Goal: Task Accomplishment & Management: Use online tool/utility

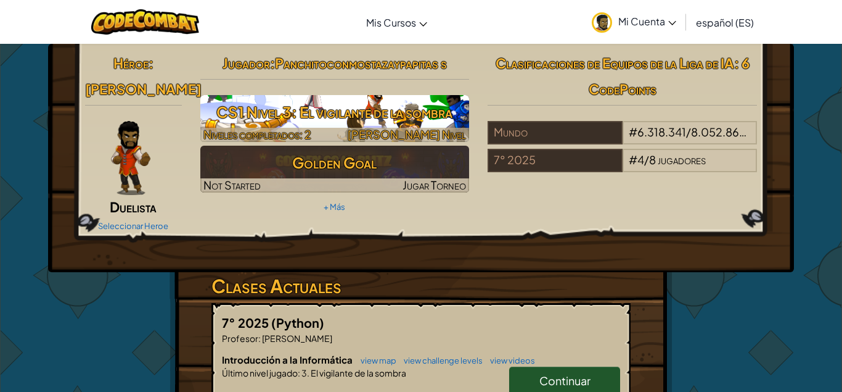
click at [364, 115] on h3 "CS1 Nivel 3: El vigilante de la sombra" at bounding box center [334, 112] width 269 height 28
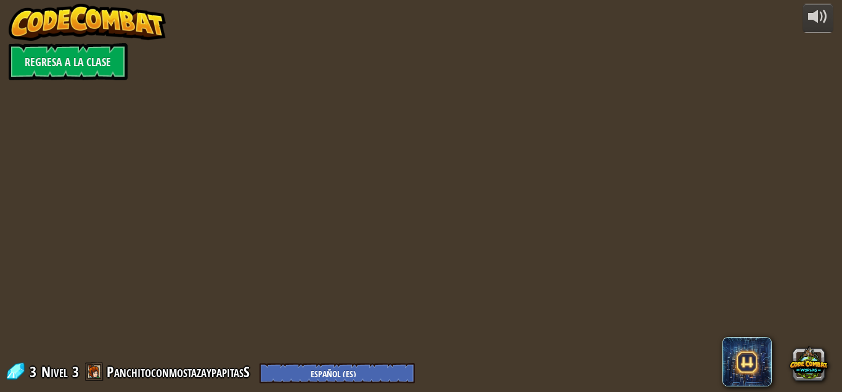
select select "es-ES"
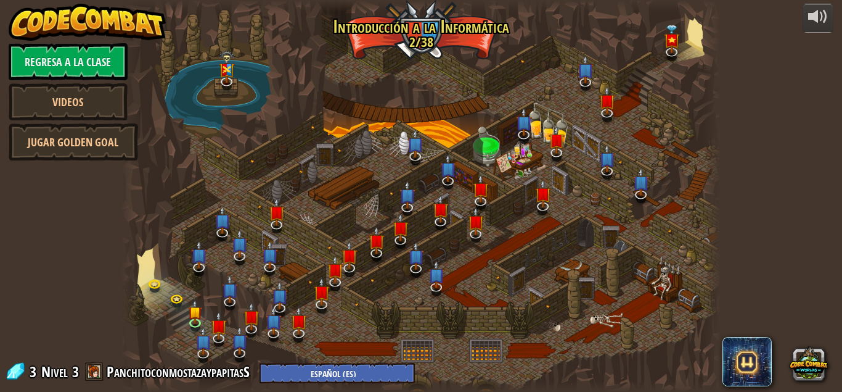
select select "es-ES"
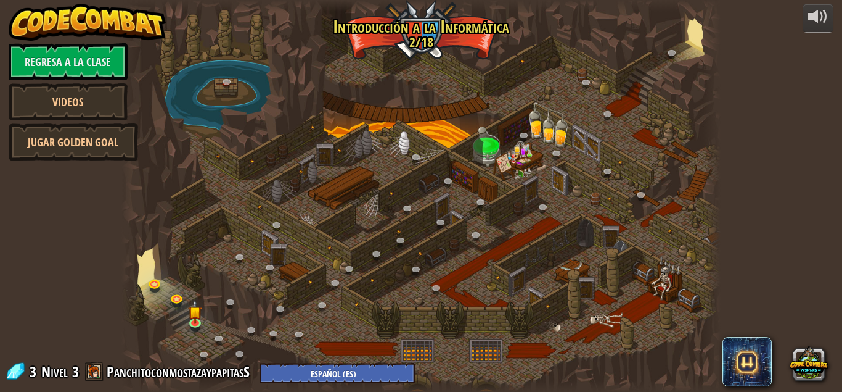
select select "es-ES"
click at [192, 317] on img at bounding box center [195, 305] width 14 height 32
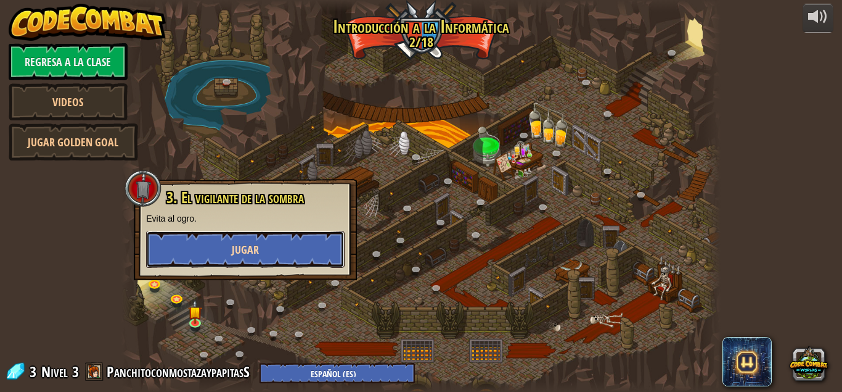
click at [242, 236] on button "Jugar" at bounding box center [245, 249] width 199 height 37
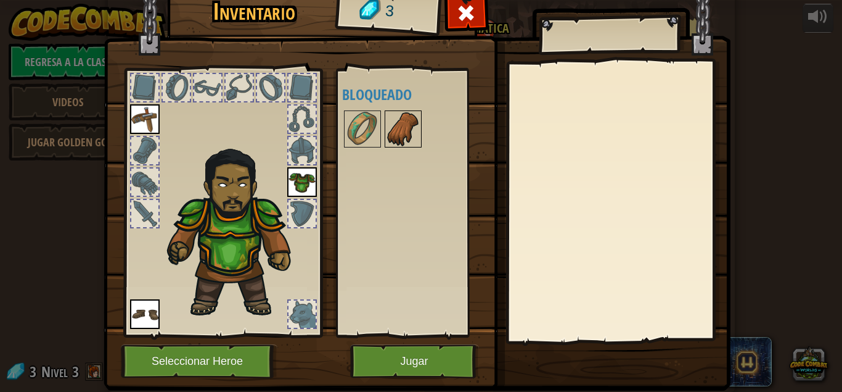
click at [395, 131] on img at bounding box center [403, 129] width 35 height 35
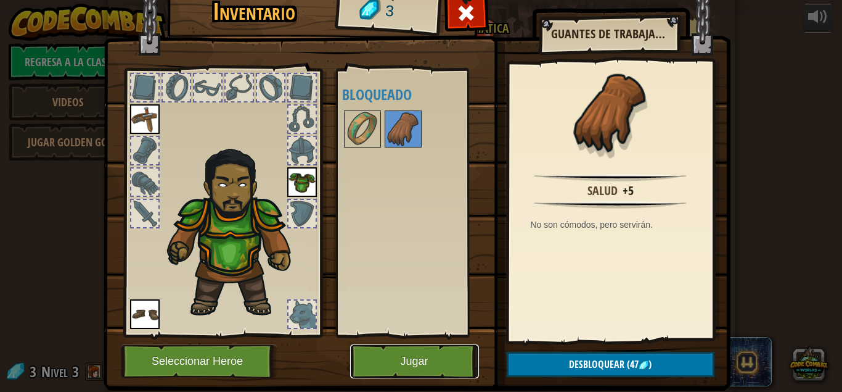
click at [411, 353] on button "Jugar" at bounding box center [414, 361] width 129 height 34
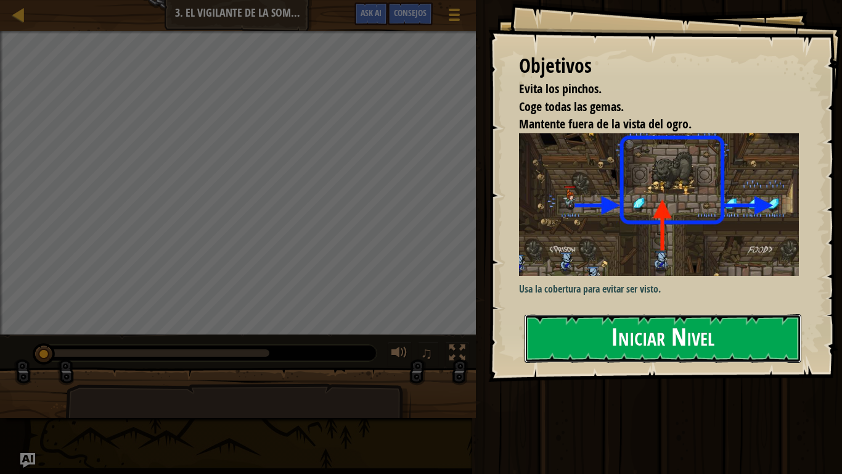
click at [634, 226] on div "Objetivos Evita los pinchos. Coge todas las gemas. Mantente fuera de la vista d…" at bounding box center [665, 191] width 354 height 382
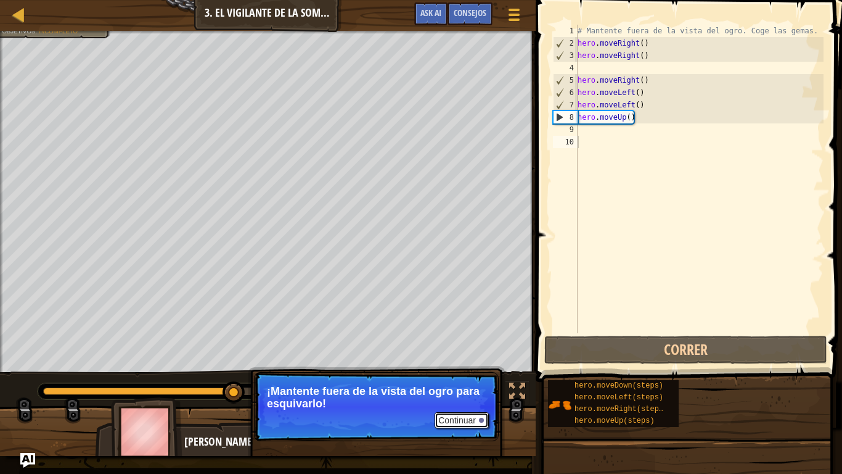
click at [480, 391] on div at bounding box center [481, 419] width 5 height 5
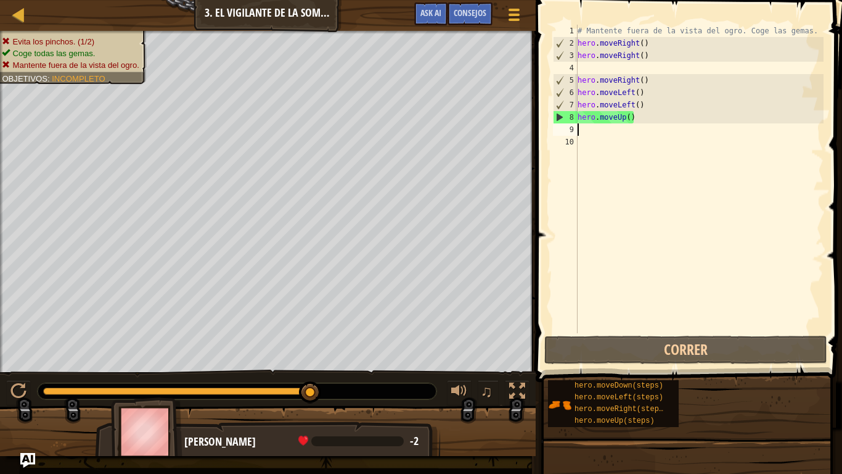
click at [580, 125] on div "# Mantente fuera de la vista del ogro. Coge las gemas. hero . moveRight ( ) her…" at bounding box center [699, 191] width 248 height 333
type textarea "h"
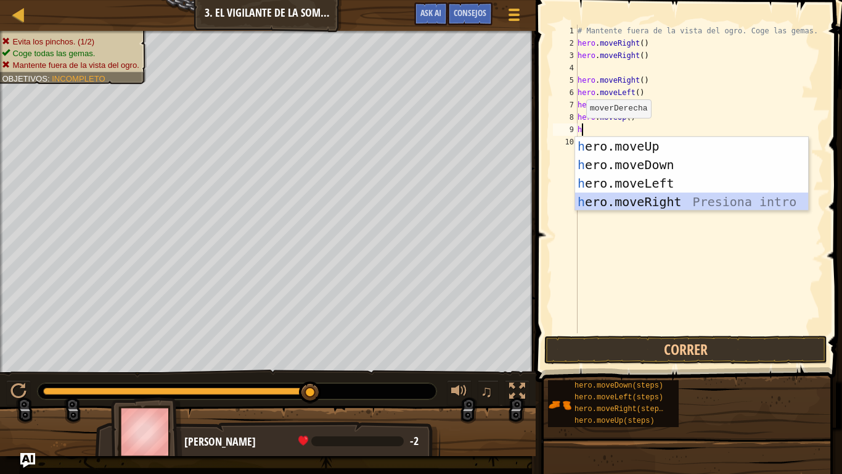
click at [610, 200] on div "h ero.moveUp Presiona intro h ero.moveDown Presiona intro h ero.moveLeft Presio…" at bounding box center [691, 192] width 233 height 111
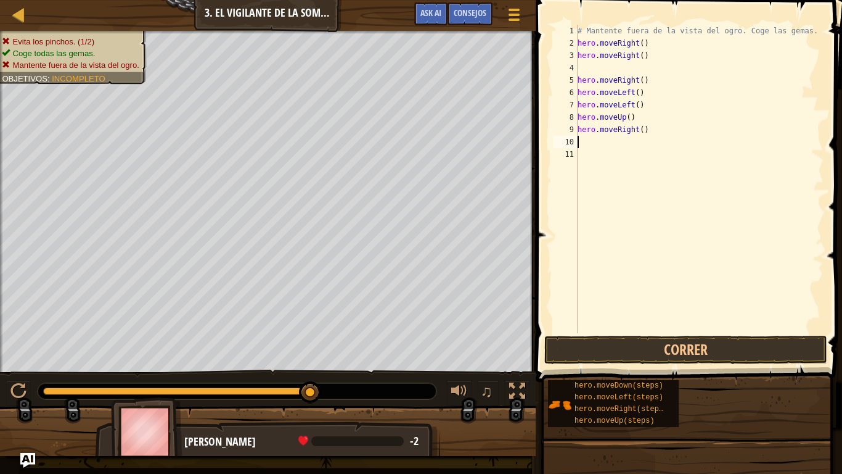
type textarea "h"
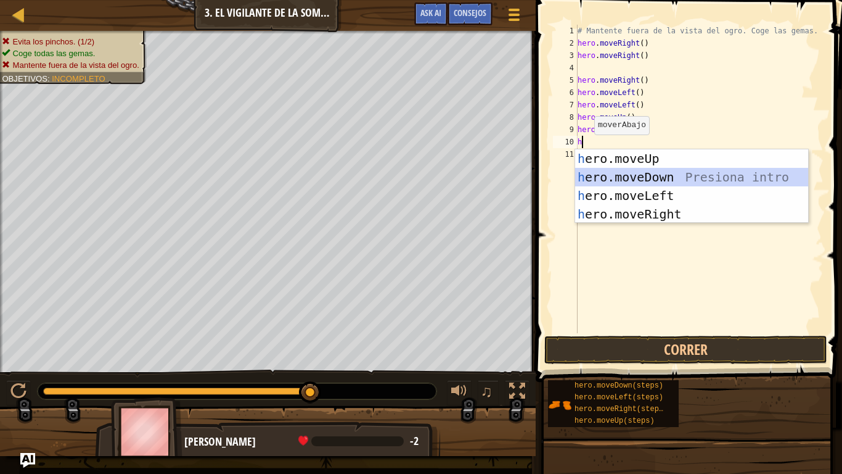
click at [614, 176] on div "h ero.moveUp Presiona intro h ero.moveDown Presiona intro h ero.moveLeft Presio…" at bounding box center [691, 204] width 233 height 111
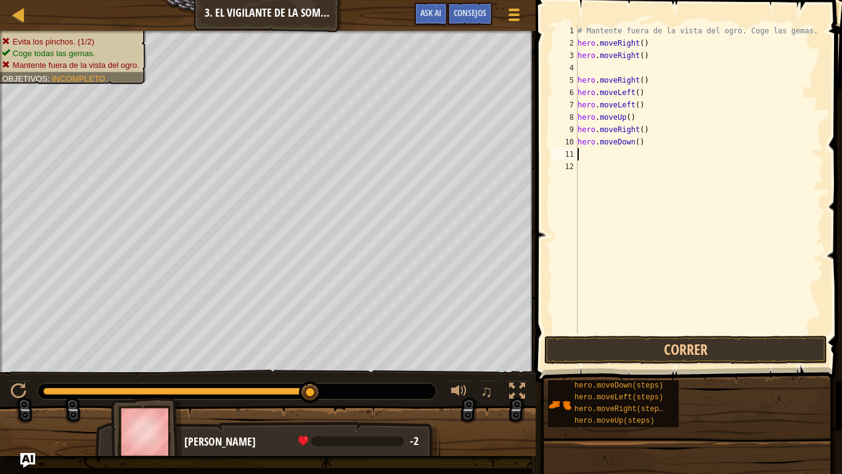
type textarea "h"
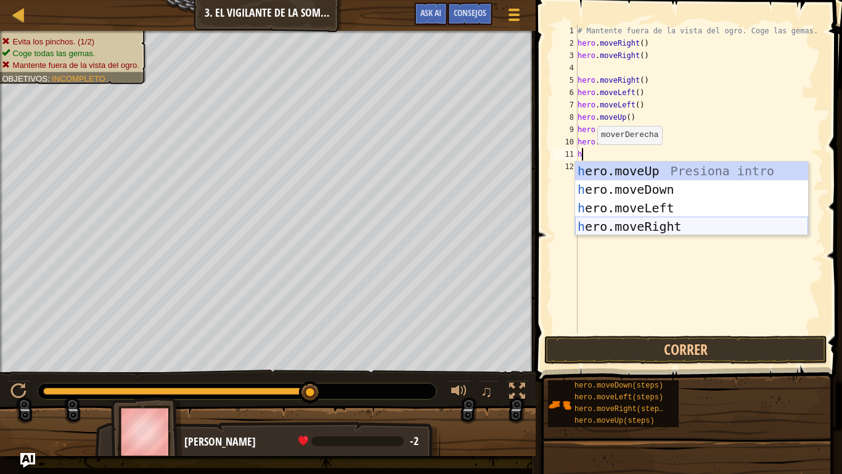
click at [617, 224] on div "h ero.moveUp Presiona intro h ero.moveDown Presiona intro h ero.moveLeft Presio…" at bounding box center [691, 217] width 233 height 111
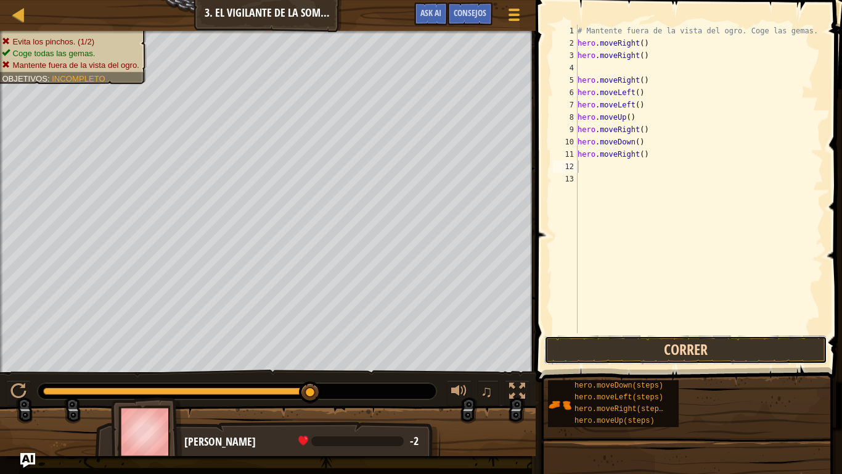
click at [605, 350] on button "Correr" at bounding box center [685, 349] width 283 height 28
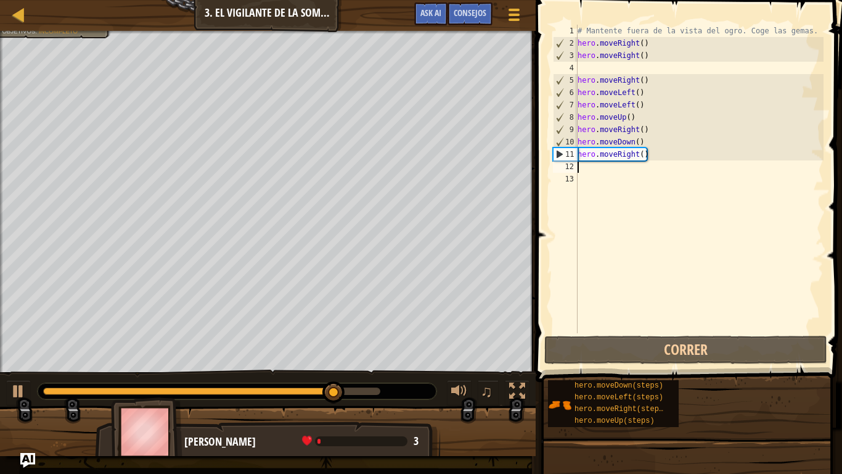
click at [593, 165] on div "# Mantente fuera de la vista del ogro. Coge las gemas. hero . moveRight ( ) her…" at bounding box center [699, 191] width 248 height 333
type textarea "h"
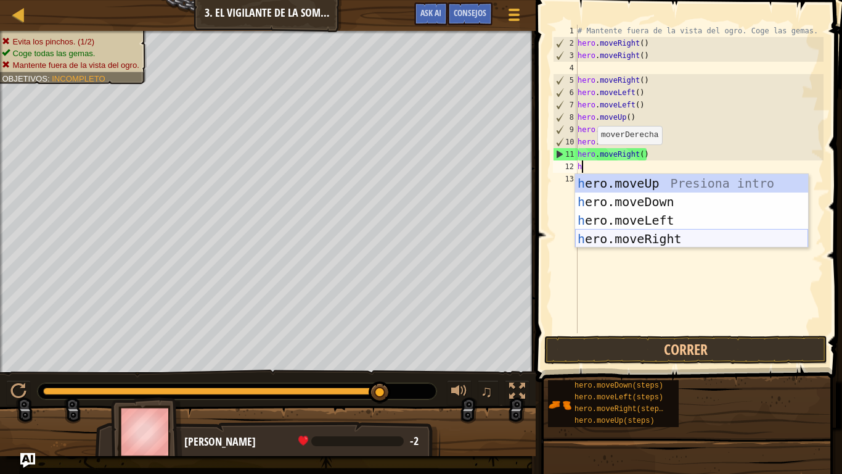
click at [626, 239] on div "h ero.moveUp Presiona intro h ero.moveDown Presiona intro h ero.moveLeft Presio…" at bounding box center [691, 229] width 233 height 111
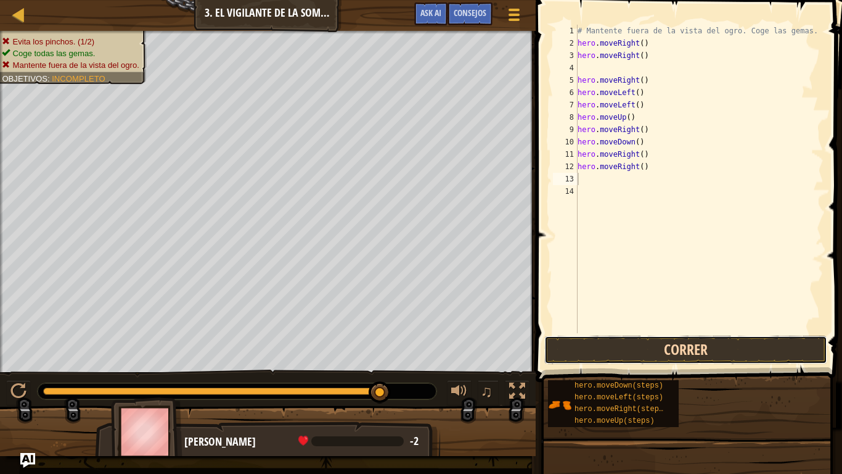
click at [646, 343] on button "Correr" at bounding box center [685, 349] width 283 height 28
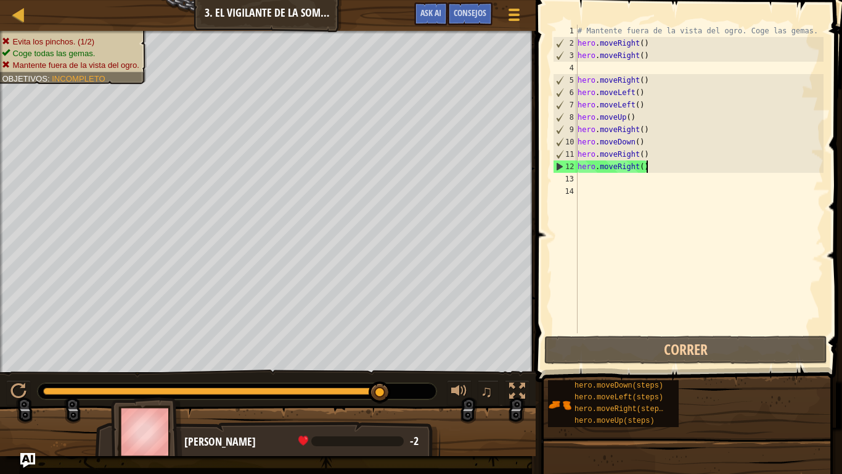
click at [646, 170] on div "# Mantente fuera de la vista del ogro. Coge las gemas. hero . moveRight ( ) her…" at bounding box center [699, 191] width 248 height 333
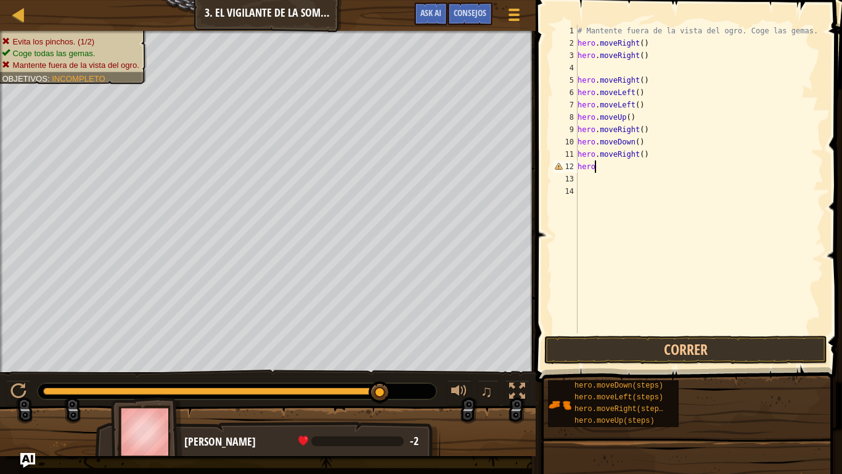
type textarea "h"
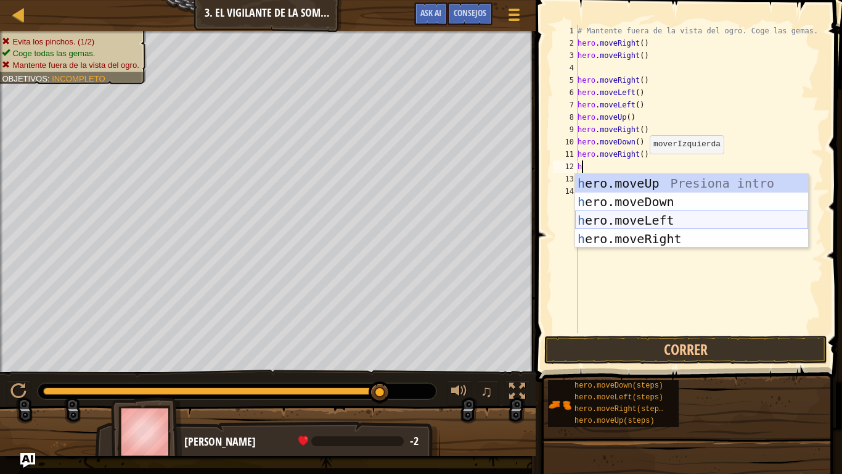
click at [675, 223] on div "h ero.moveUp Presiona intro h ero.moveDown Presiona intro h ero.moveLeft Presio…" at bounding box center [691, 229] width 233 height 111
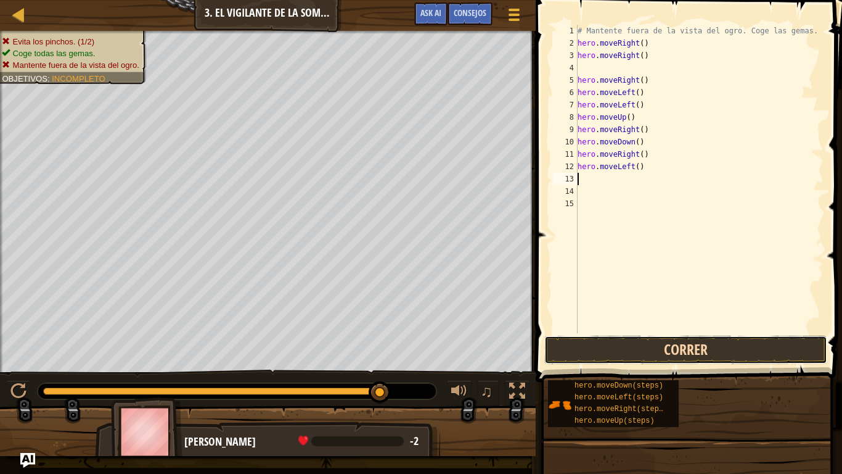
click at [670, 350] on button "Correr" at bounding box center [685, 349] width 283 height 28
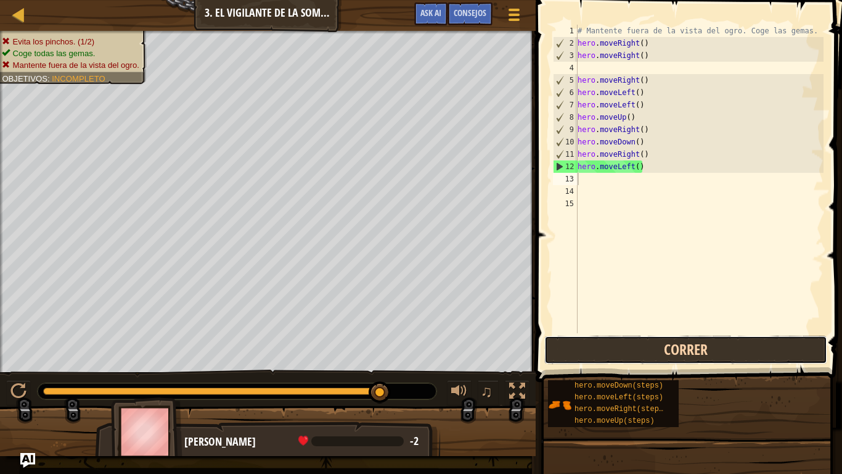
click at [670, 350] on button "Correr" at bounding box center [685, 349] width 283 height 28
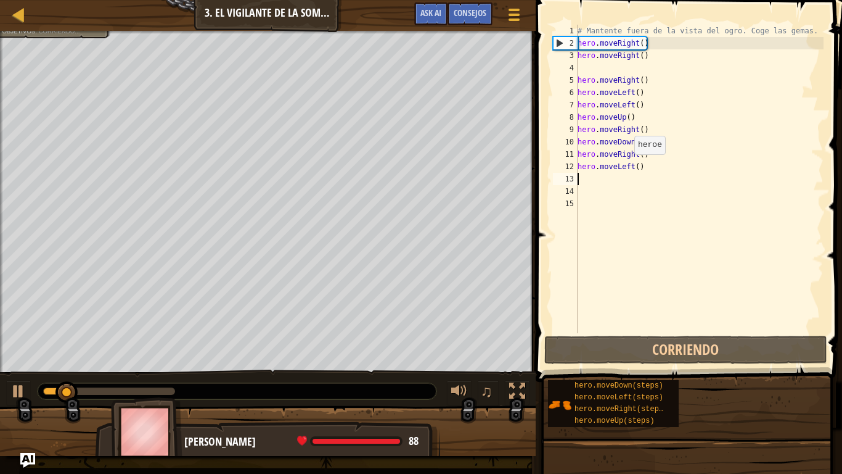
click at [636, 175] on div "# Mantente fuera de la vista del ogro. Coge las gemas. hero . moveRight ( ) her…" at bounding box center [699, 191] width 248 height 333
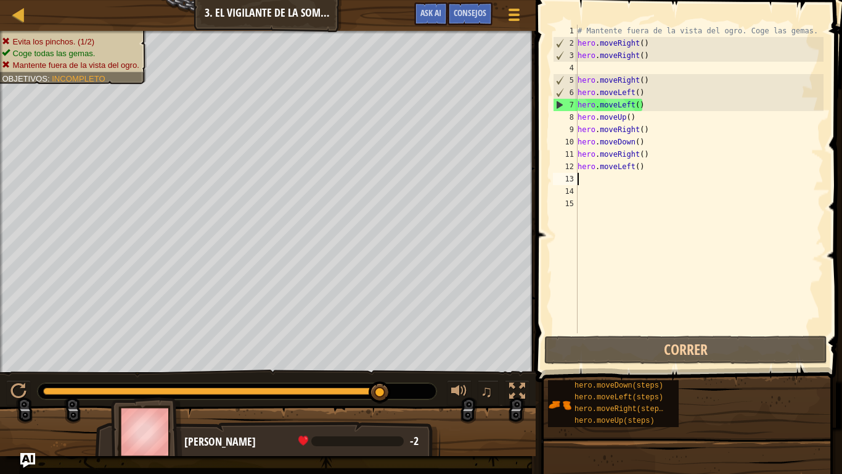
click at [585, 180] on div "# Mantente fuera de la vista del ogro. Coge las gemas. hero . moveRight ( ) her…" at bounding box center [699, 191] width 248 height 333
type textarea "h"
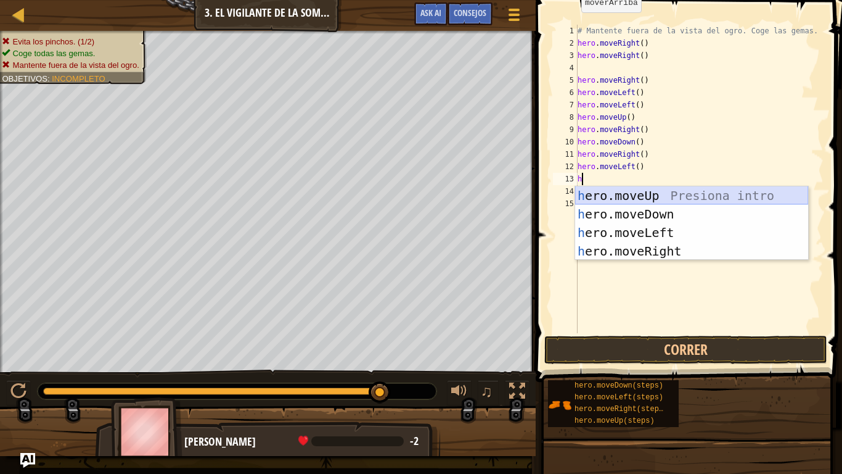
click at [705, 194] on div "h ero.moveUp Presiona intro h ero.moveDown Presiona intro h ero.moveLeft Presio…" at bounding box center [691, 241] width 233 height 111
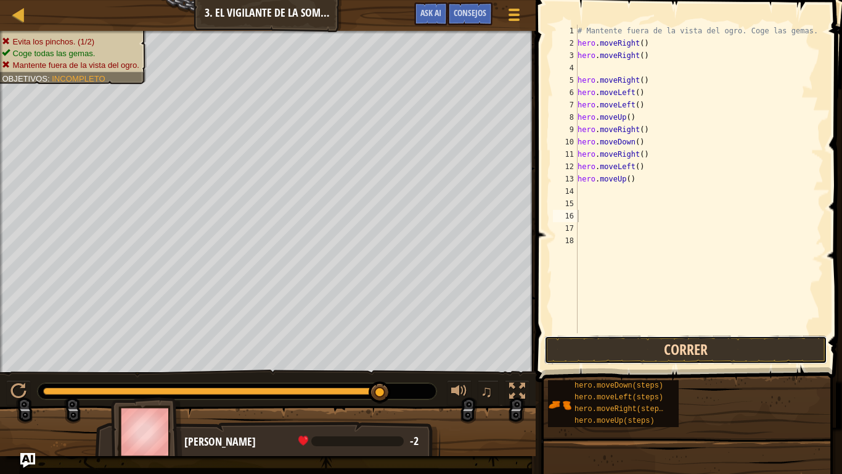
click at [644, 352] on button "Correr" at bounding box center [685, 349] width 283 height 28
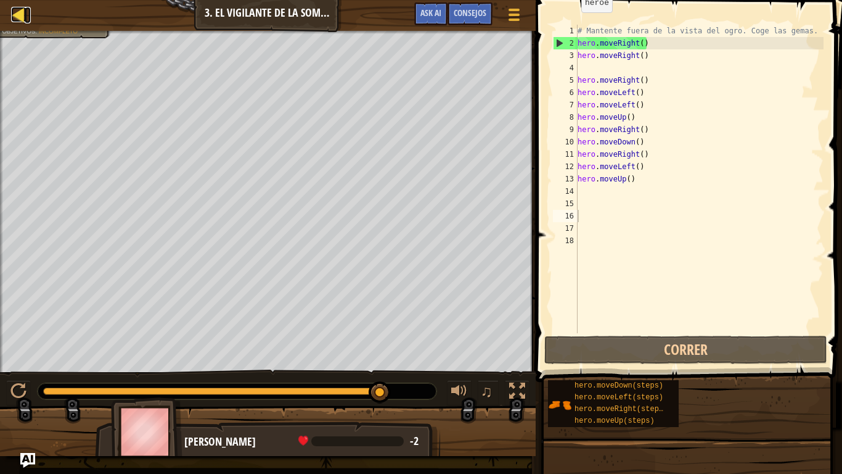
click at [18, 10] on div at bounding box center [18, 14] width 15 height 15
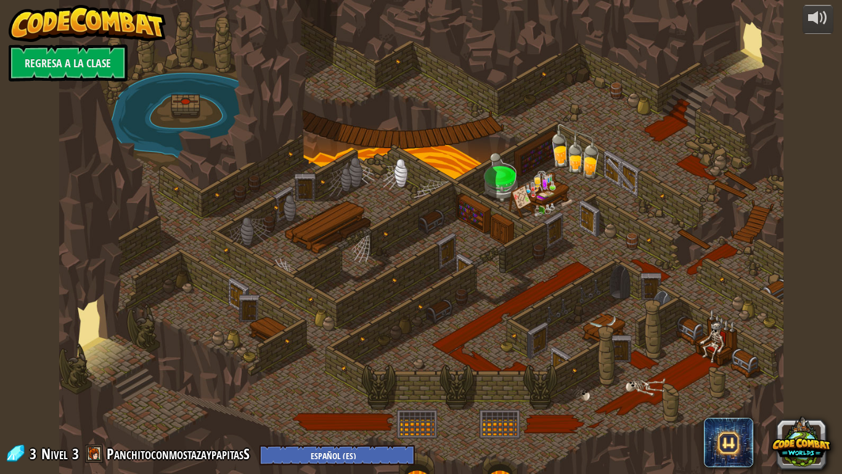
select select "es-ES"
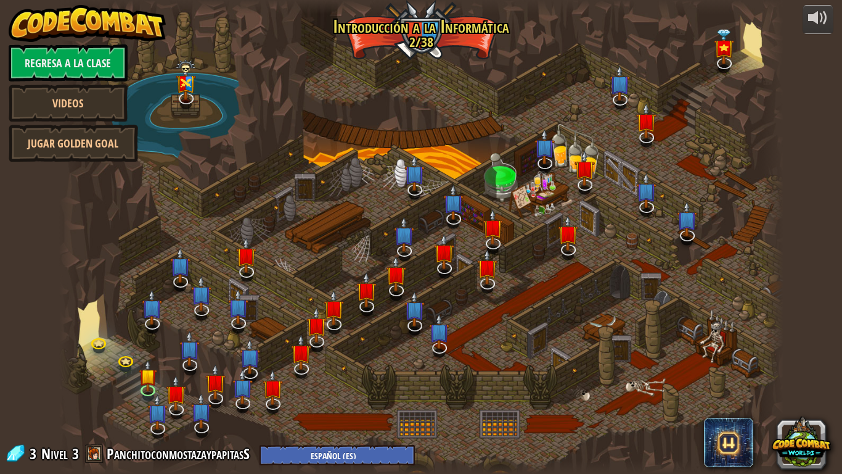
select select "es-ES"
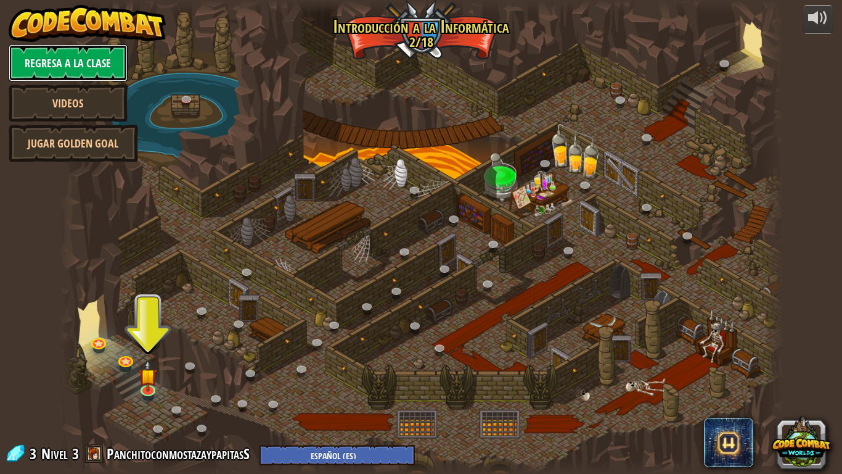
click at [92, 70] on link "Regresa a la clase" at bounding box center [68, 62] width 119 height 37
